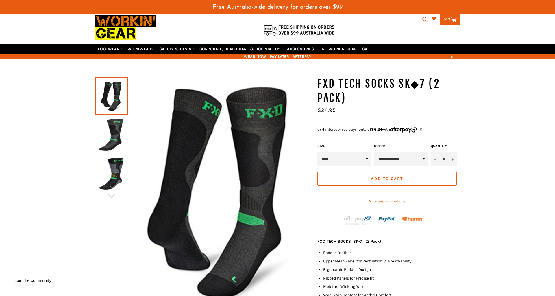
scroll to position [22, 0]
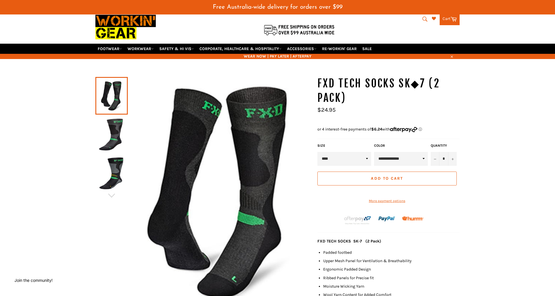
click at [108, 124] on img at bounding box center [111, 134] width 27 height 32
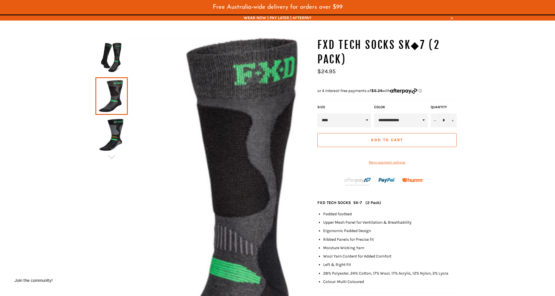
scroll to position [62, 0]
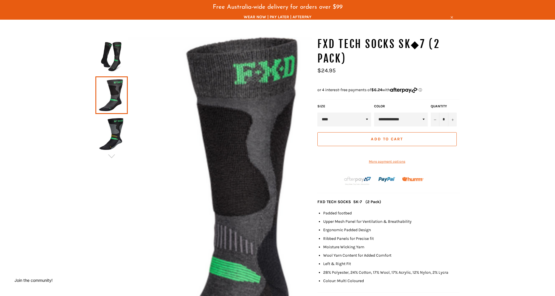
click at [111, 127] on img at bounding box center [111, 134] width 27 height 32
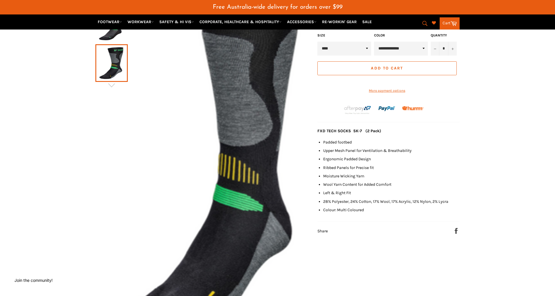
scroll to position [134, 0]
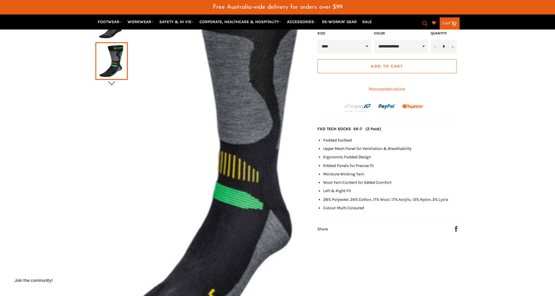
click at [109, 79] on icon "button" at bounding box center [111, 83] width 9 height 9
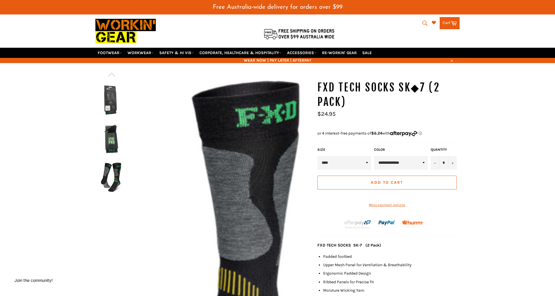
scroll to position [18, 0]
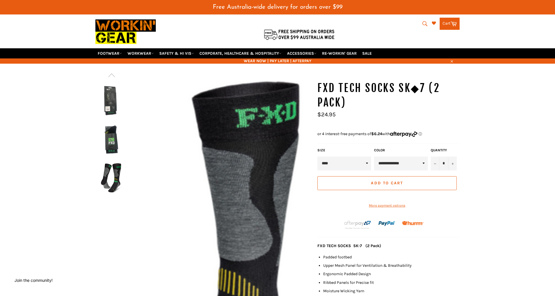
click at [109, 129] on img at bounding box center [111, 139] width 27 height 32
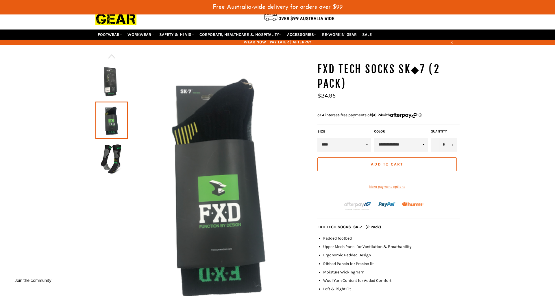
scroll to position [45, 0]
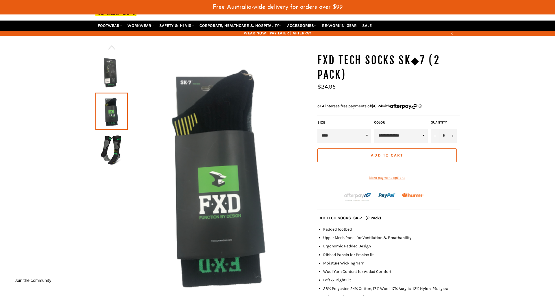
click at [109, 139] on img at bounding box center [111, 150] width 27 height 32
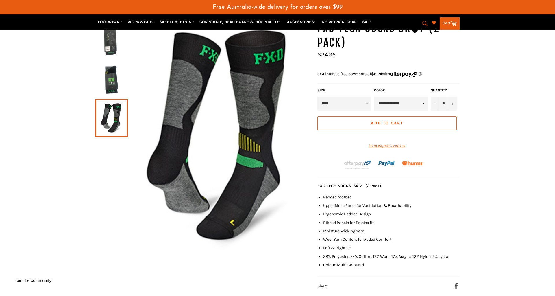
scroll to position [0, 0]
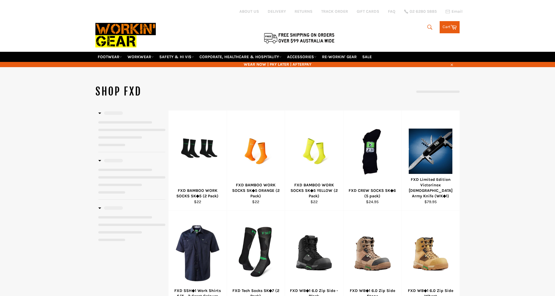
select select "**********"
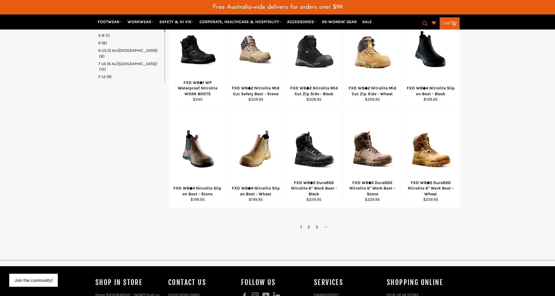
scroll to position [317, 0]
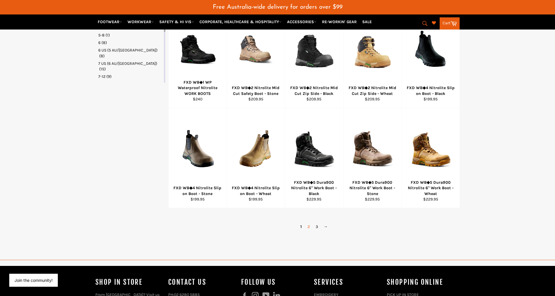
click at [309, 222] on link "2" at bounding box center [308, 226] width 8 height 8
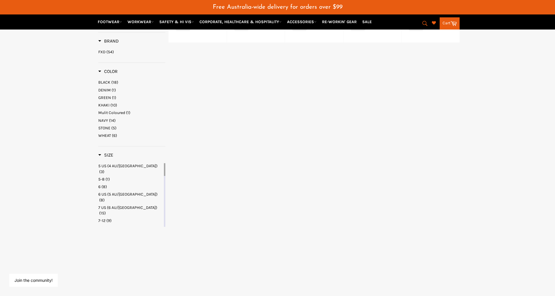
select select "**********"
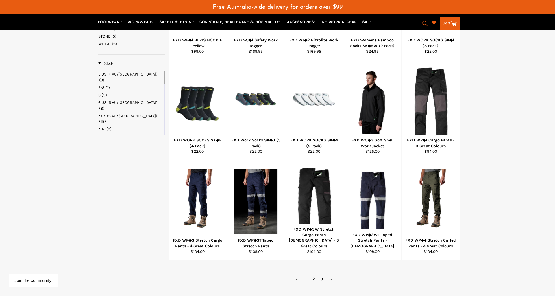
scroll to position [266, 0]
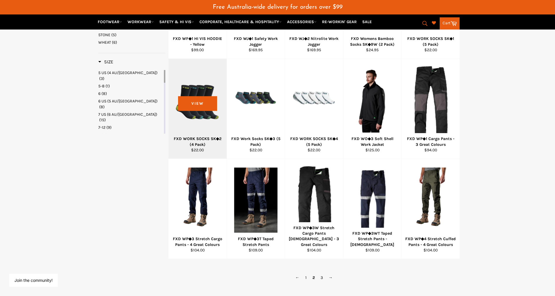
click at [194, 106] on div at bounding box center [198, 100] width 44 height 68
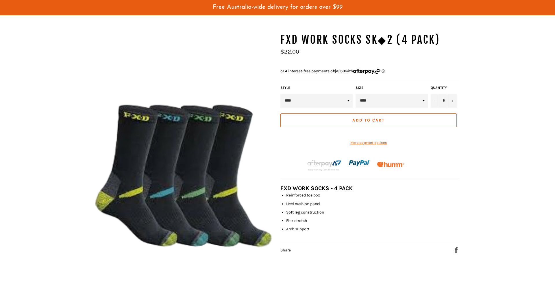
scroll to position [86, 0]
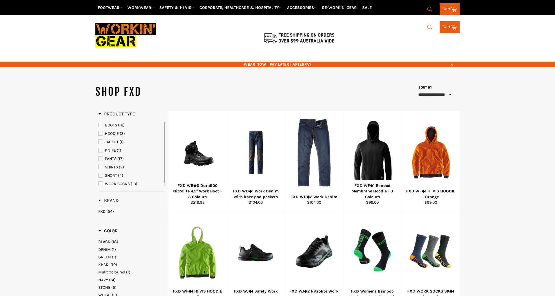
select select "**********"
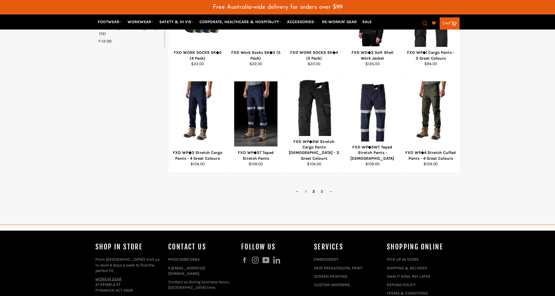
scroll to position [370, 0]
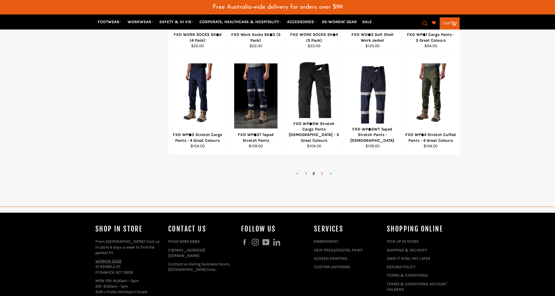
click at [321, 169] on link "3" at bounding box center [321, 173] width 8 height 8
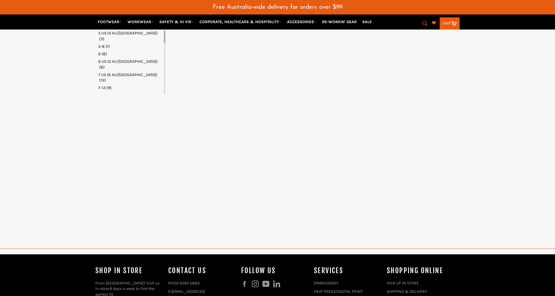
select select "**********"
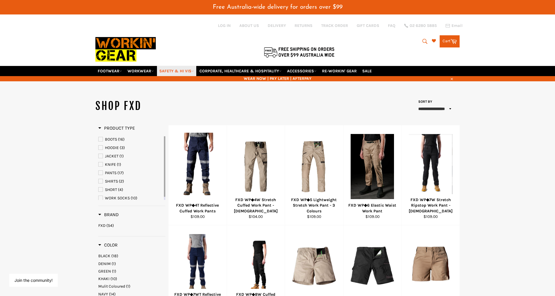
click at [176, 66] on link "SAFETY & HI VIS" at bounding box center [176, 71] width 39 height 10
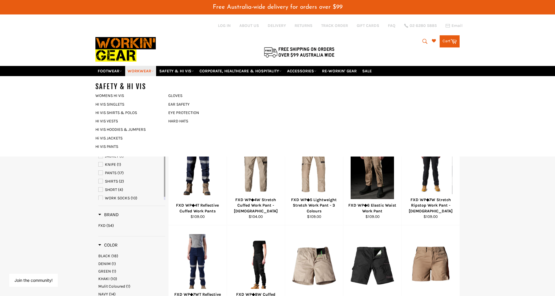
click at [137, 66] on link "WORKWEAR" at bounding box center [140, 71] width 31 height 10
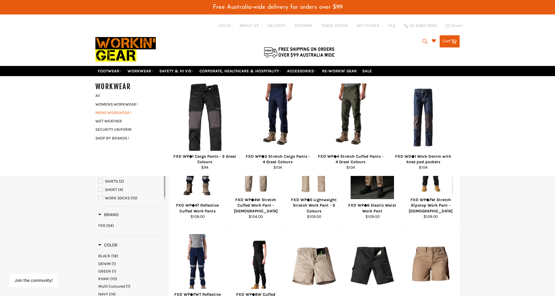
click at [107, 108] on link "MENS WORKWEAR" at bounding box center [127, 112] width 70 height 8
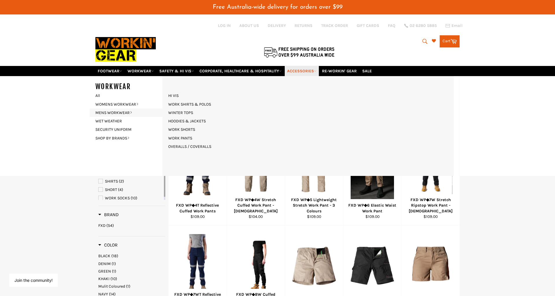
click at [302, 66] on link "ACCESSORIES" at bounding box center [302, 71] width 34 height 10
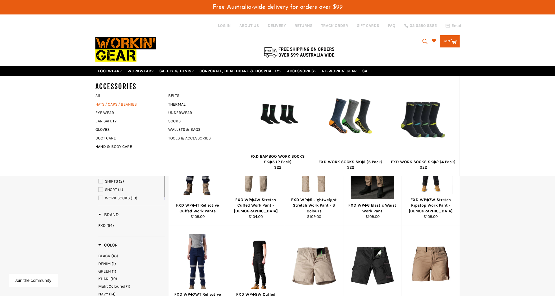
click at [102, 100] on link "HATS / CAPS / BEANIES" at bounding box center [127, 104] width 70 height 8
